Goal: Transaction & Acquisition: Book appointment/travel/reservation

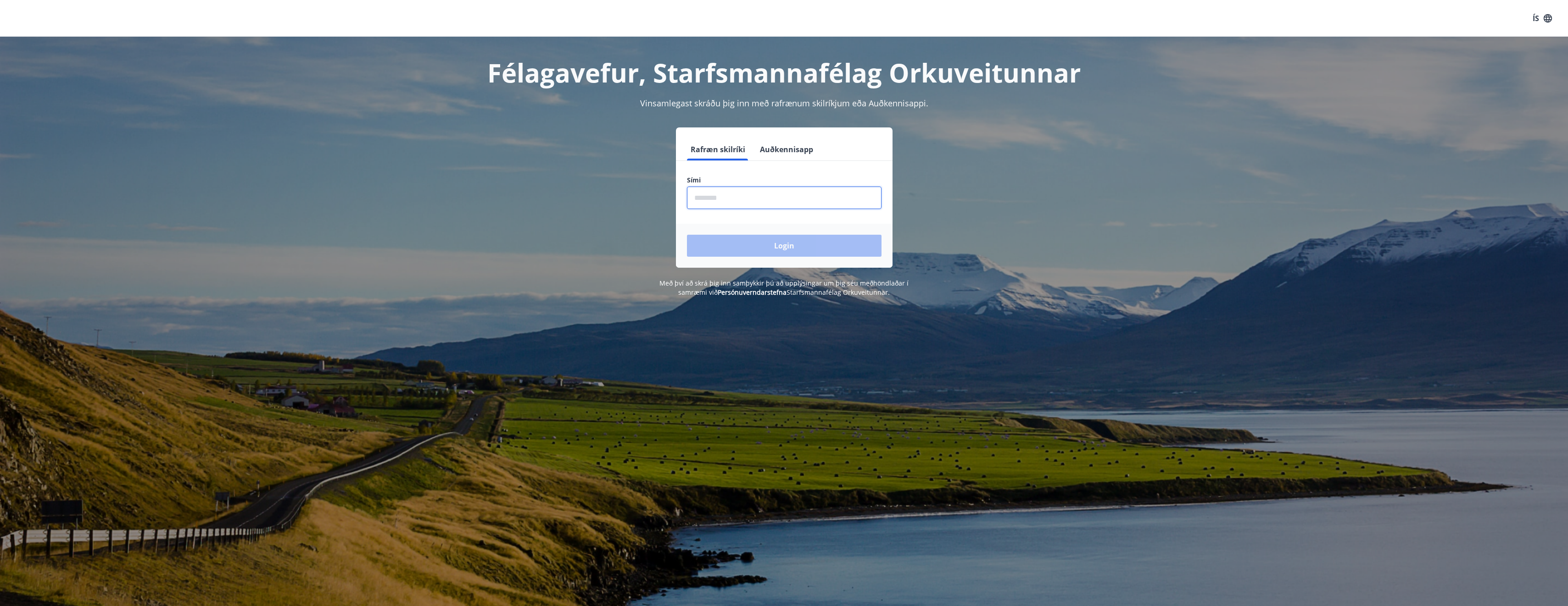
click at [725, 202] on input "phone" at bounding box center [784, 197] width 194 height 23
type input "********"
click at [746, 244] on button "Login" at bounding box center [784, 246] width 194 height 22
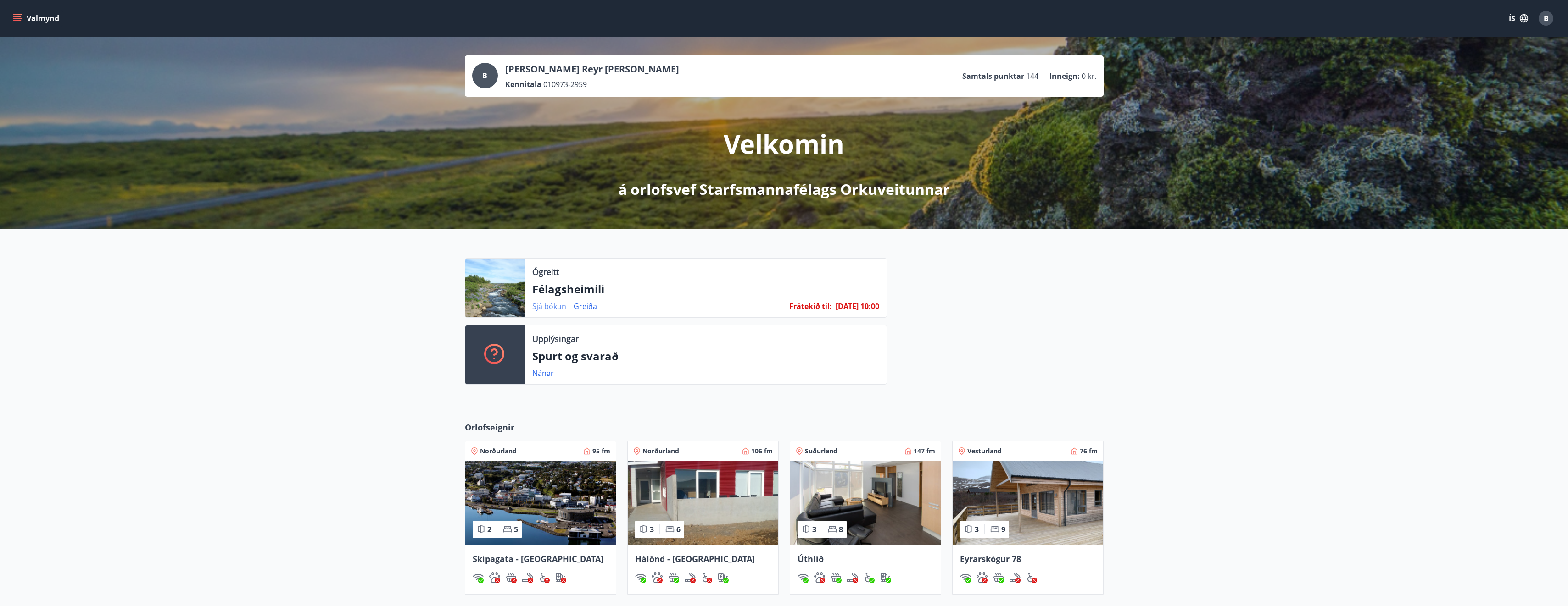
click at [552, 306] on link "Sjá bókun" at bounding box center [550, 306] width 34 height 10
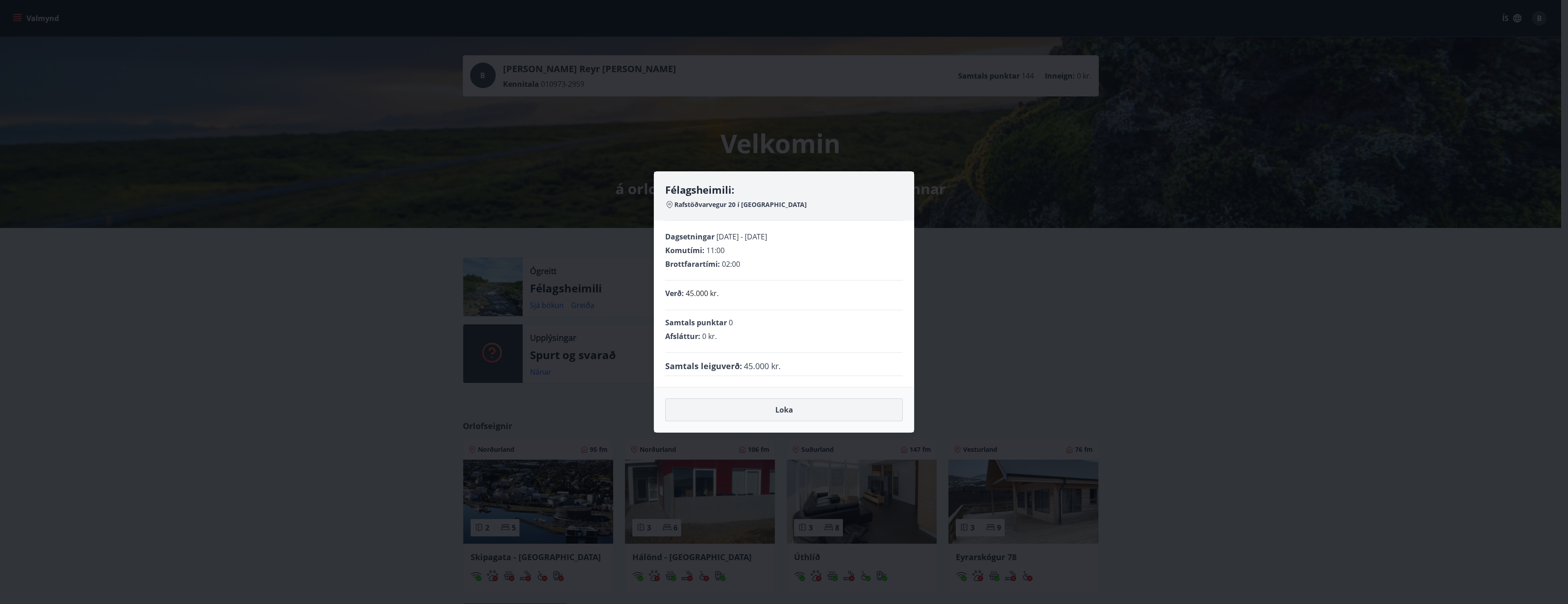
click at [771, 413] on button "Loka" at bounding box center [784, 410] width 237 height 23
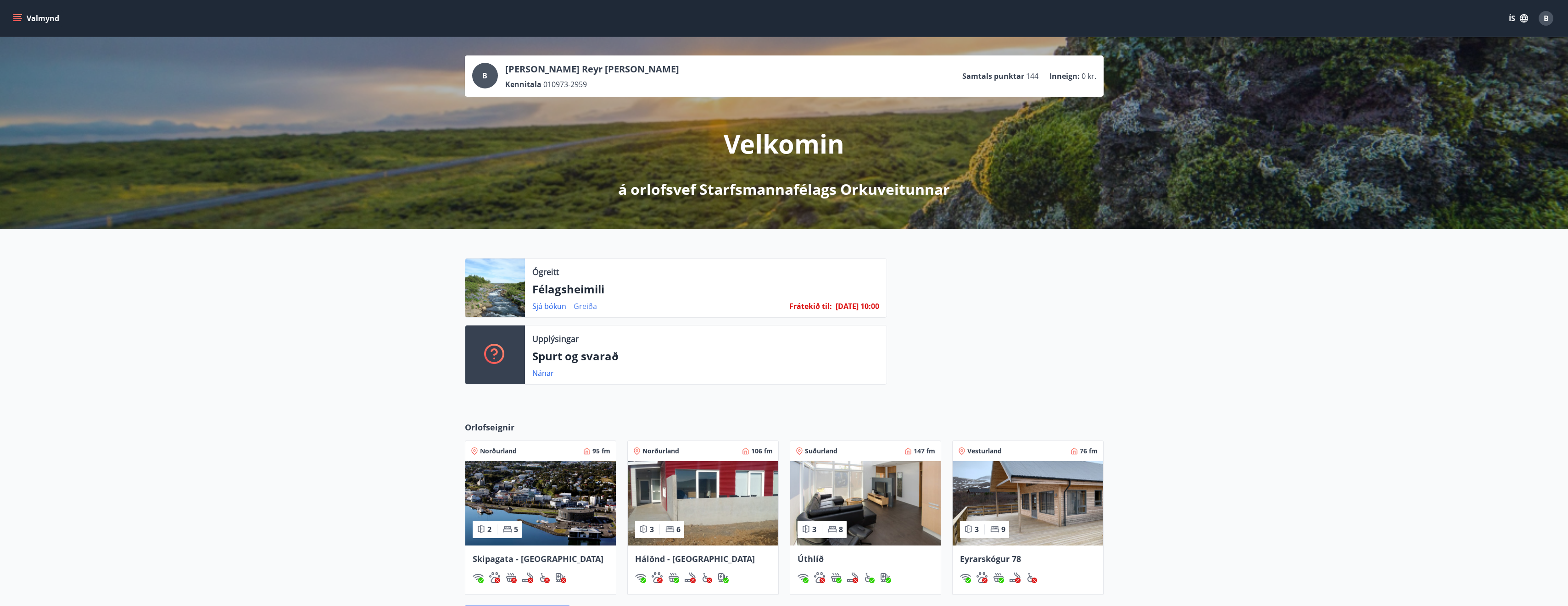
click at [586, 305] on link "Greiða" at bounding box center [585, 306] width 23 height 10
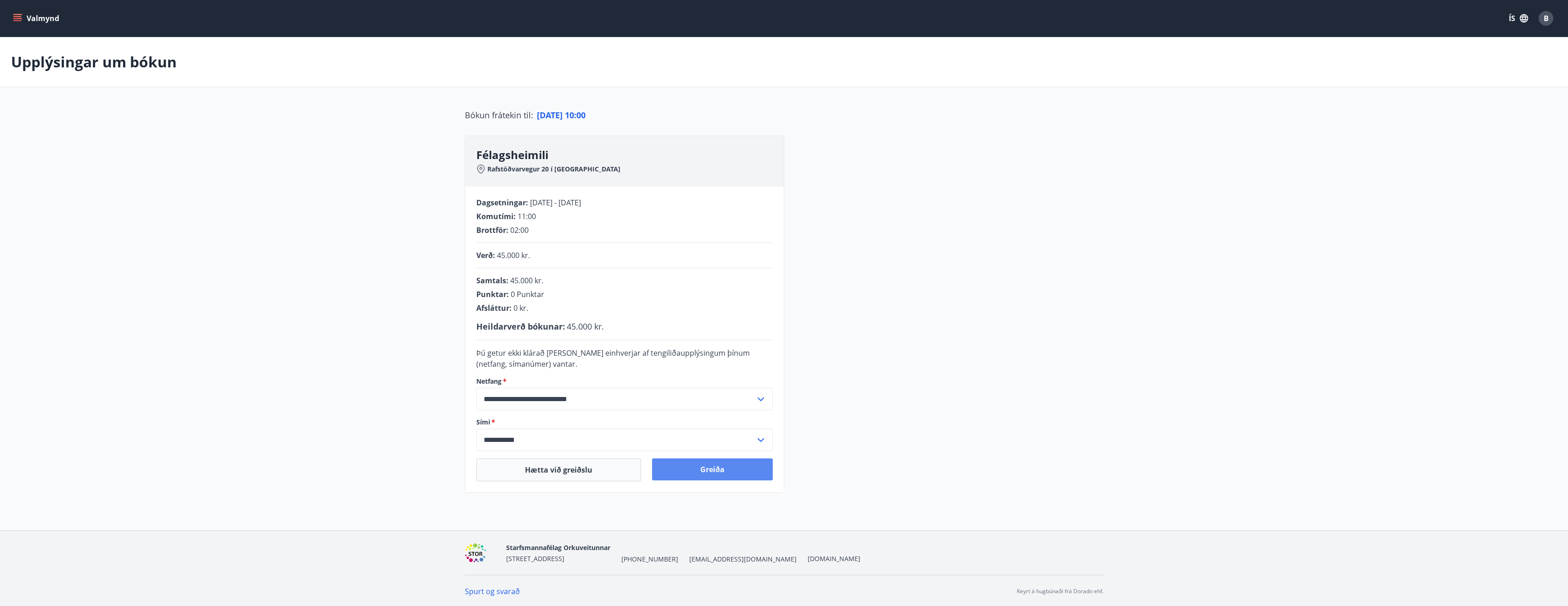
click at [707, 469] on button "Greiða" at bounding box center [712, 470] width 120 height 22
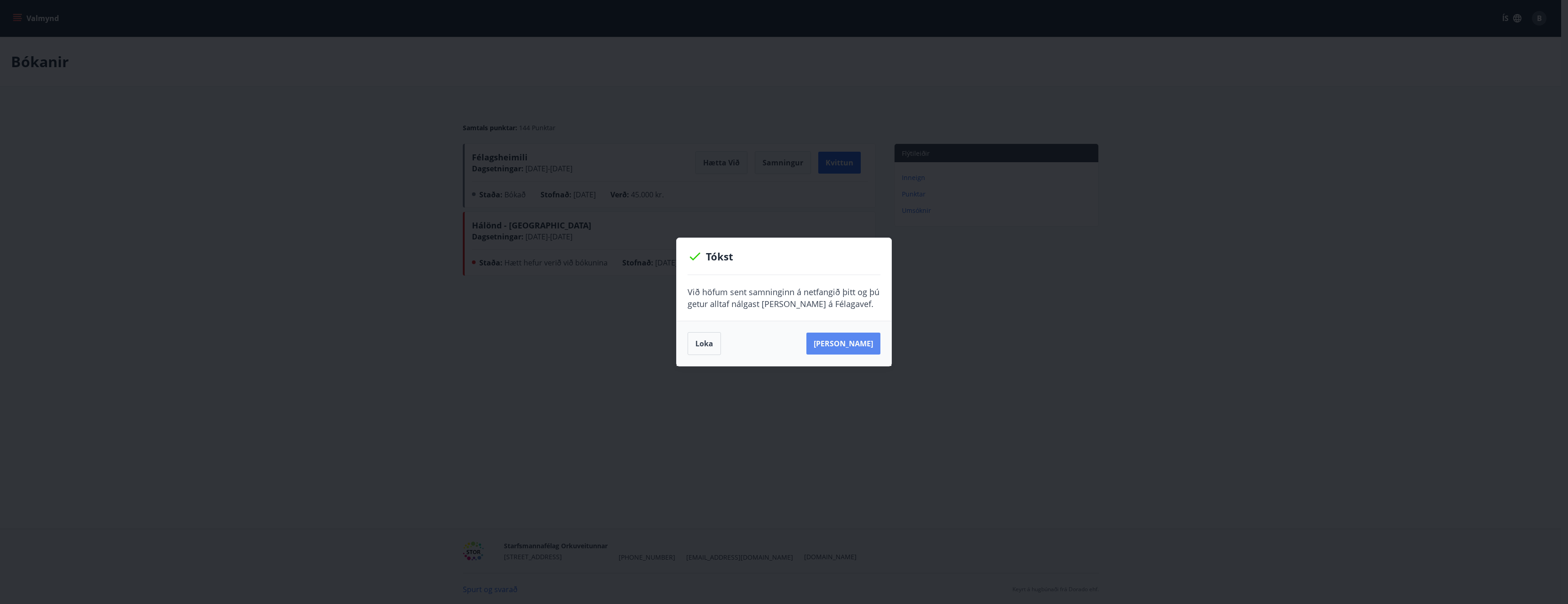
click at [851, 346] on button "[PERSON_NAME]" at bounding box center [844, 343] width 74 height 22
click at [705, 343] on button "Loka" at bounding box center [704, 344] width 33 height 23
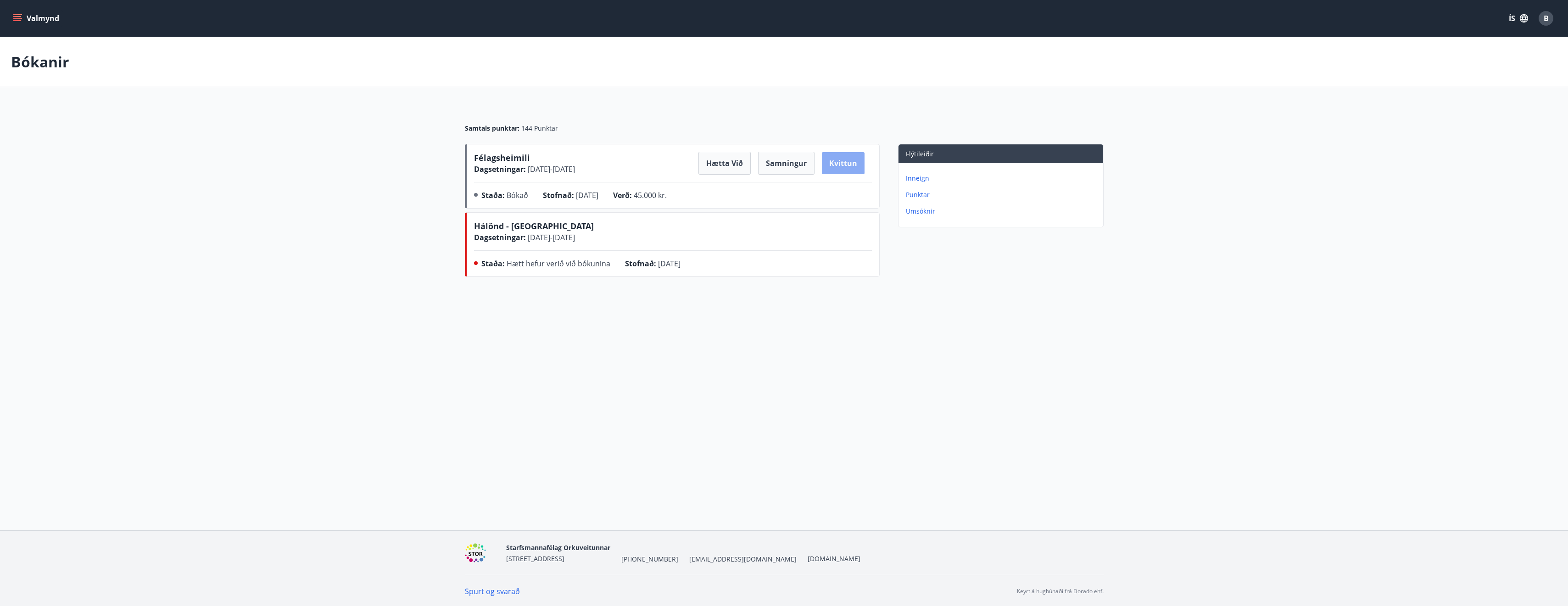
click at [839, 164] on button "Kvittun" at bounding box center [843, 163] width 43 height 22
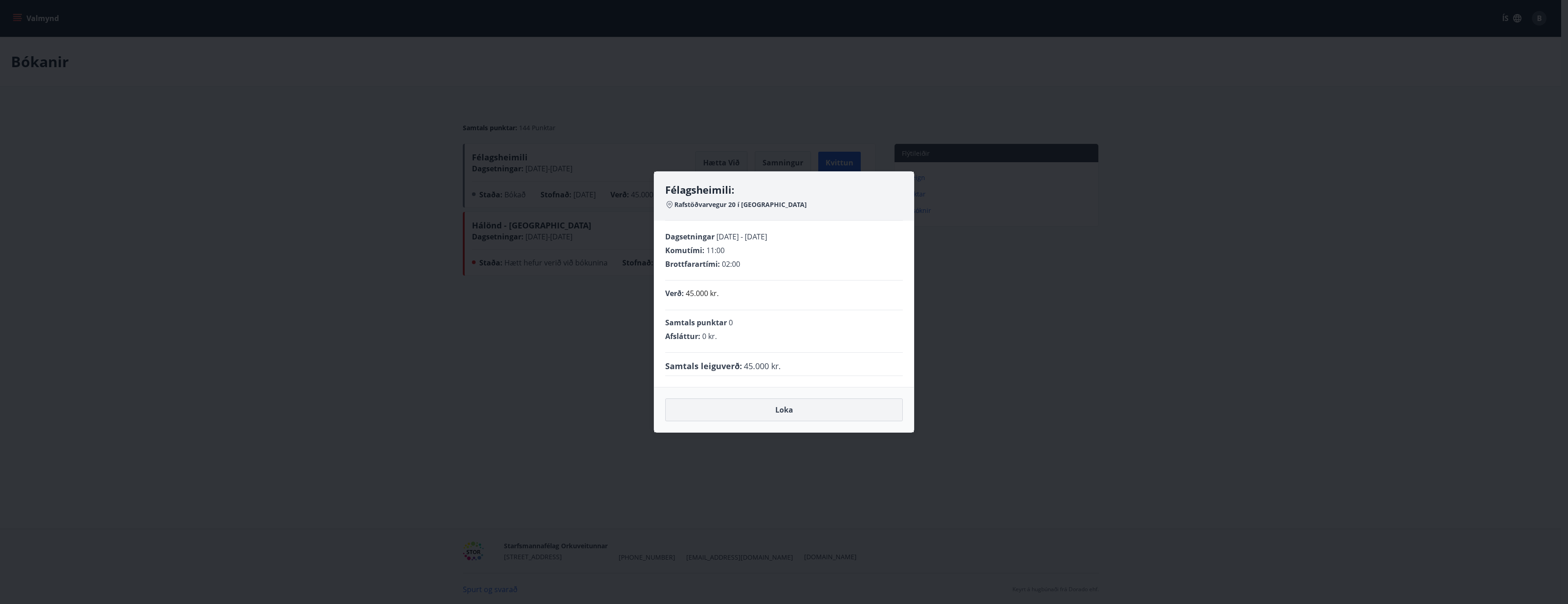
click at [766, 412] on button "Loka" at bounding box center [784, 410] width 237 height 23
